Goal: Task Accomplishment & Management: Use online tool/utility

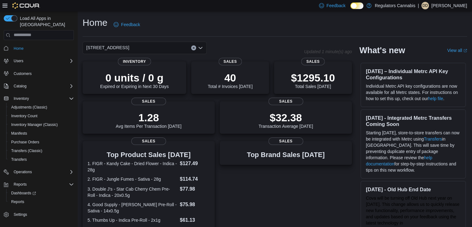
click at [200, 48] on icon "Open list of options" at bounding box center [201, 48] width 4 height 2
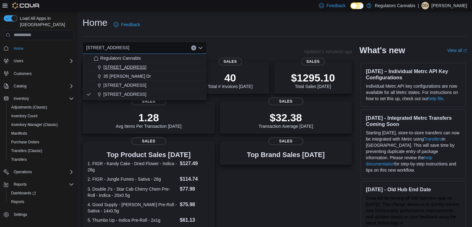
click at [120, 68] on span "[STREET_ADDRESS]" at bounding box center [124, 67] width 43 height 6
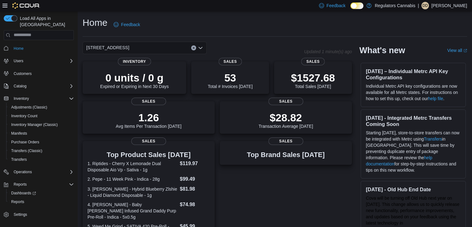
click at [200, 50] on icon "Open list of options" at bounding box center [200, 47] width 5 height 5
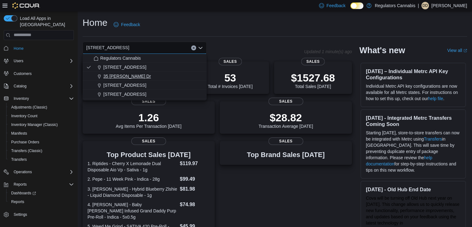
click at [182, 76] on div "35 [PERSON_NAME] Dr" at bounding box center [148, 76] width 109 height 6
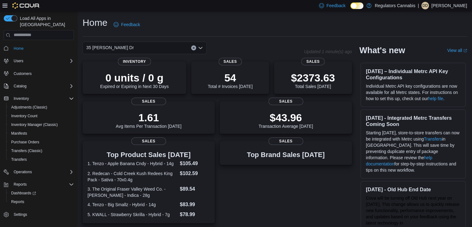
click at [197, 48] on div "35 [PERSON_NAME] Dr" at bounding box center [145, 48] width 124 height 12
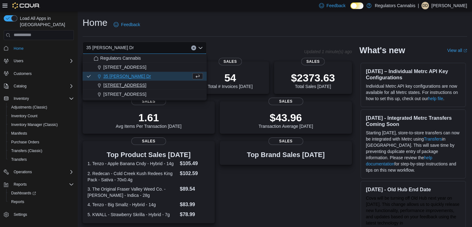
click at [192, 86] on div "[STREET_ADDRESS]" at bounding box center [148, 85] width 109 height 6
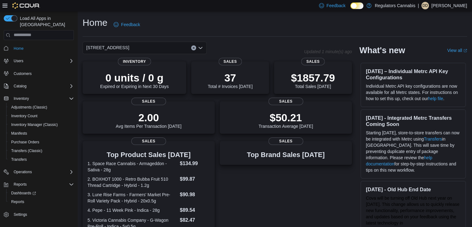
click at [201, 45] on icon "Open list of options" at bounding box center [200, 47] width 5 height 5
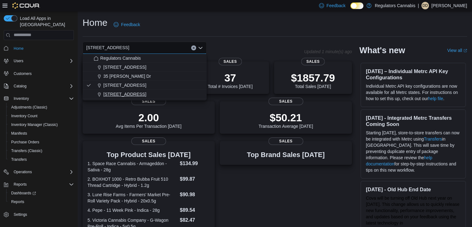
click at [190, 91] on button "[STREET_ADDRESS]" at bounding box center [145, 94] width 124 height 9
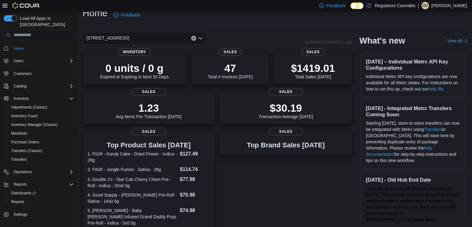
scroll to position [141, 0]
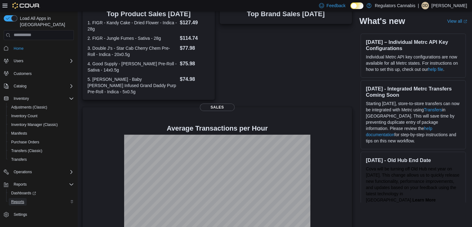
click at [17, 199] on span "Reports" at bounding box center [17, 201] width 13 height 5
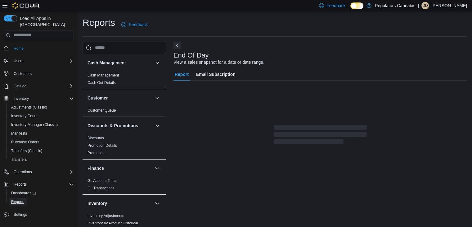
scroll to position [2, 0]
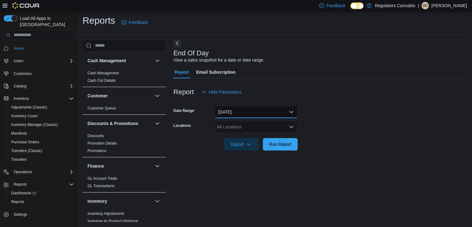
click at [268, 110] on button "[DATE]" at bounding box center [255, 112] width 83 height 12
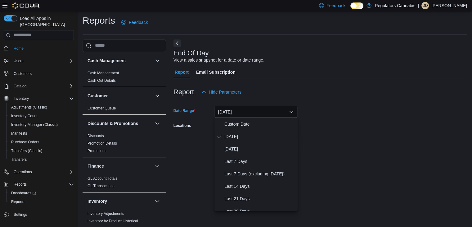
click at [339, 90] on div "Report Hide Parameters" at bounding box center [320, 92] width 294 height 12
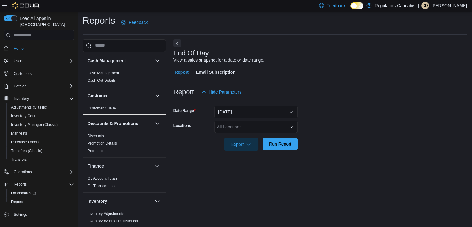
click at [293, 144] on span "Run Report" at bounding box center [280, 143] width 27 height 12
